Goal: Check status: Check status

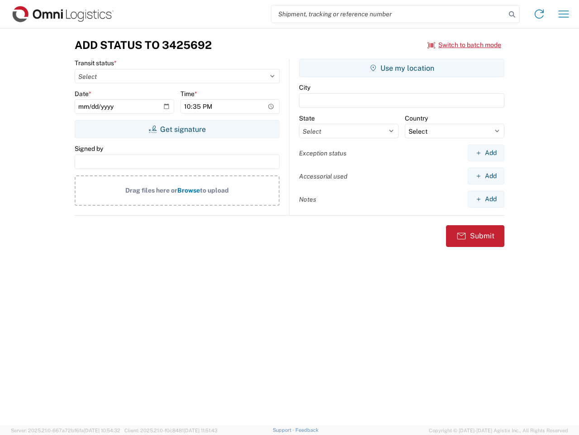
click at [389, 14] on input "search" at bounding box center [389, 13] width 234 height 17
click at [512, 14] on icon at bounding box center [512, 14] width 13 height 13
click at [540, 14] on icon at bounding box center [539, 14] width 14 height 14
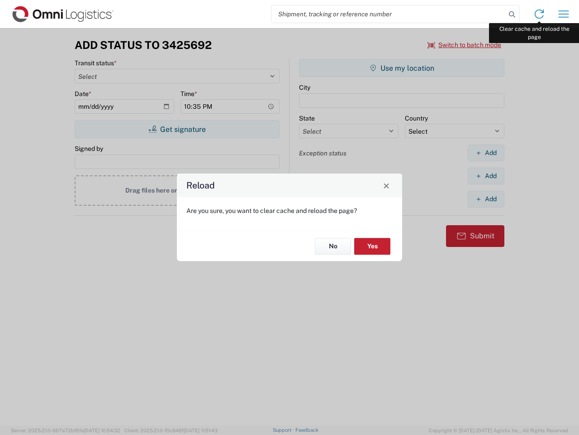
click at [564, 14] on div "Reload Are you sure, you want to clear cache and reload the page? No Yes" at bounding box center [289, 217] width 579 height 435
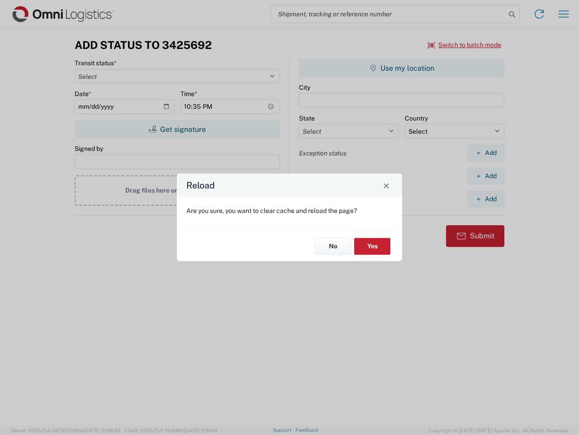
click at [465, 45] on div "Reload Are you sure, you want to clear cache and reload the page? No Yes" at bounding box center [289, 217] width 579 height 435
click at [177, 129] on div "Reload Are you sure, you want to clear cache and reload the page? No Yes" at bounding box center [289, 217] width 579 height 435
click at [402, 68] on div "Reload Are you sure, you want to clear cache and reload the page? No Yes" at bounding box center [289, 217] width 579 height 435
click at [486, 153] on div "Reload Are you sure, you want to clear cache and reload the page? No Yes" at bounding box center [289, 217] width 579 height 435
click at [486, 176] on div "Reload Are you sure, you want to clear cache and reload the page? No Yes" at bounding box center [289, 217] width 579 height 435
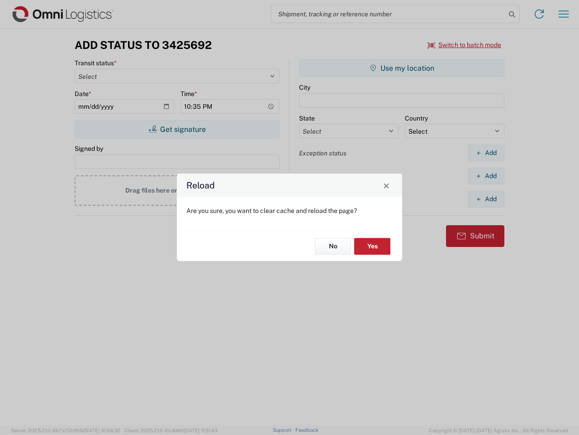
click at [486, 199] on div "Reload Are you sure, you want to clear cache and reload the page? No Yes" at bounding box center [289, 217] width 579 height 435
